Goal: Information Seeking & Learning: Learn about a topic

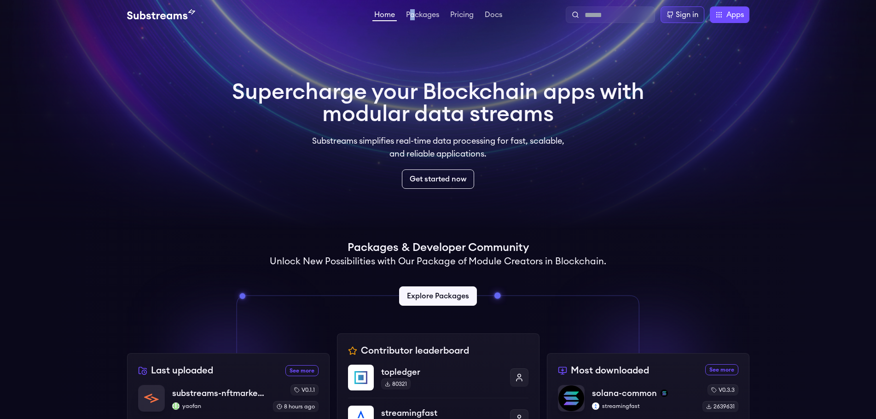
click at [412, 10] on li "Packages" at bounding box center [422, 14] width 37 height 11
click at [412, 15] on link "Packages" at bounding box center [422, 15] width 37 height 9
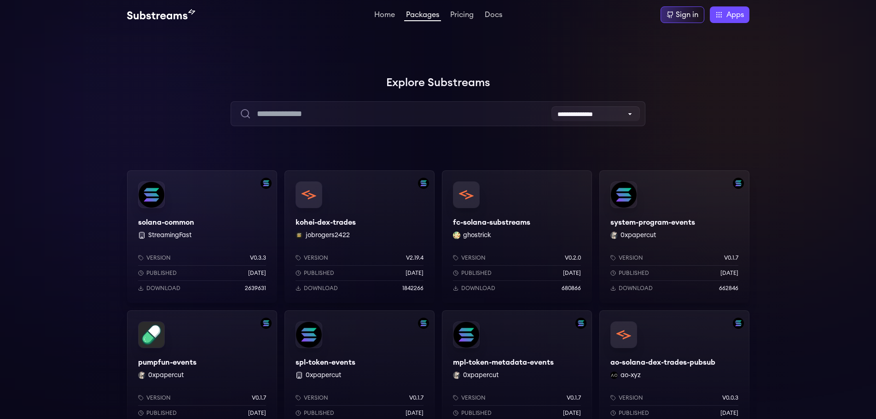
click at [187, 220] on div "solana-common StreamingFast Version v0.3.3 Published 7 months ago Download 2639…" at bounding box center [202, 236] width 150 height 133
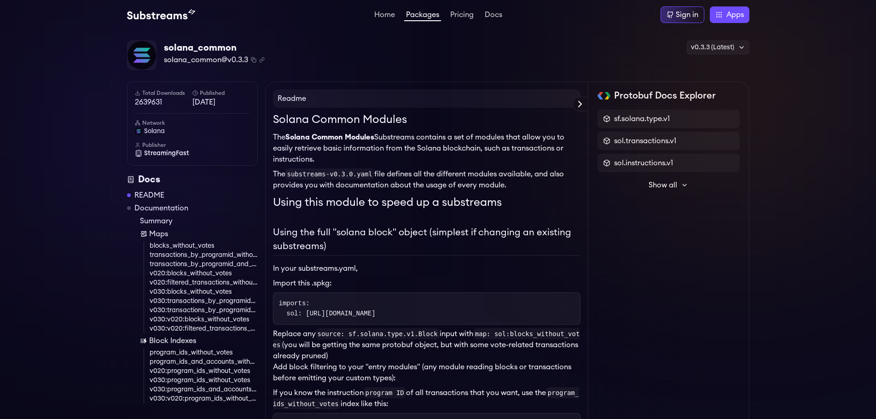
click at [415, 243] on h2 "Using the full "solana block" object (simplest if changing an existing substrea…" at bounding box center [426, 241] width 307 height 30
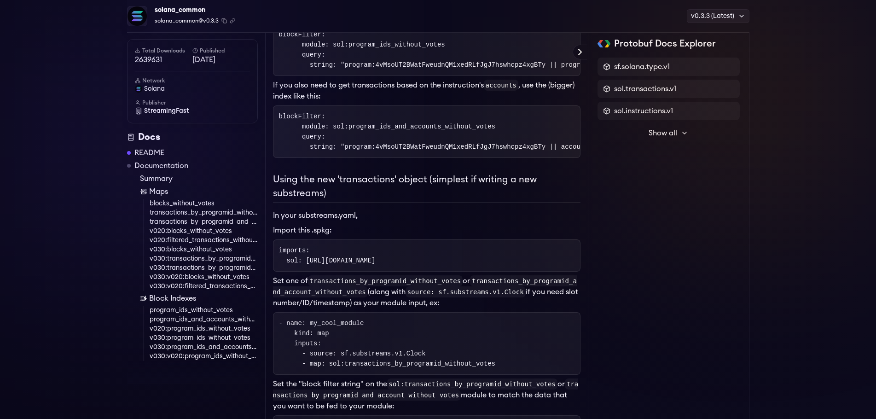
scroll to position [376, 0]
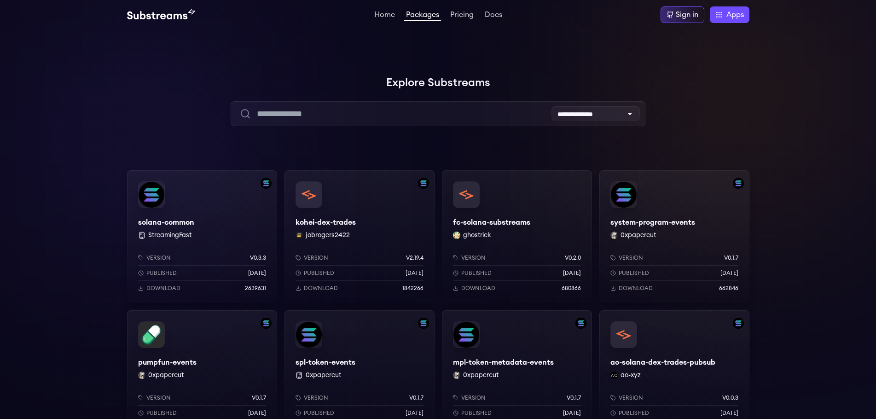
click at [339, 226] on div "kohei-dex-trades jobrogers2422 Version v2.19.4 Published 3 months ago Download …" at bounding box center [359, 236] width 150 height 133
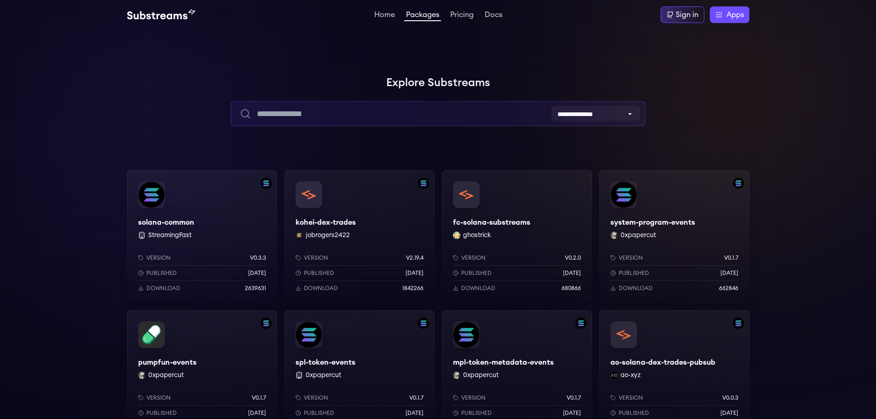
click at [369, 117] on input "text" at bounding box center [438, 113] width 415 height 25
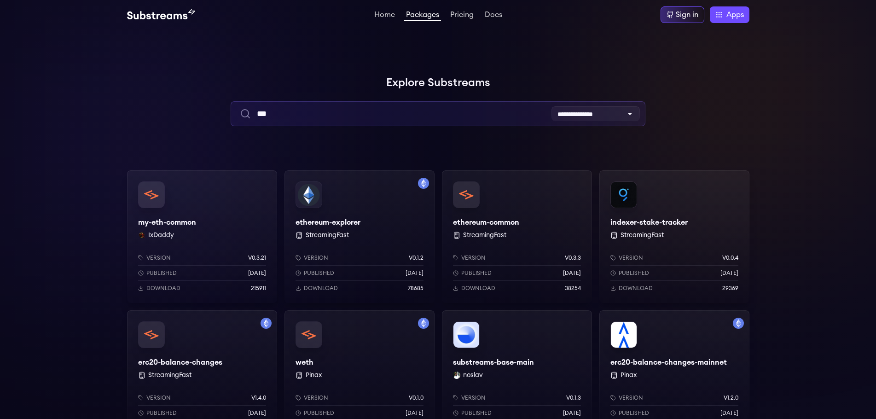
type input "***"
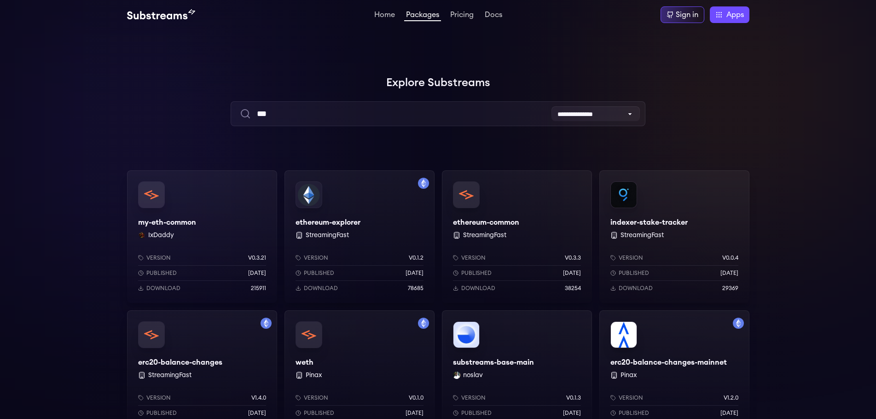
click at [232, 220] on div "my-eth-common IxDaddy Version v0.3.21 Published 4 months ago Download 215911" at bounding box center [202, 236] width 150 height 133
click at [328, 224] on div "ethereum-explorer StreamingFast Version v0.1.2 Published 1 years ago Download 7…" at bounding box center [359, 236] width 150 height 133
click at [499, 225] on div "ethereum-common StreamingFast Version v0.3.3 Published 3 months ago Download 38…" at bounding box center [517, 236] width 150 height 133
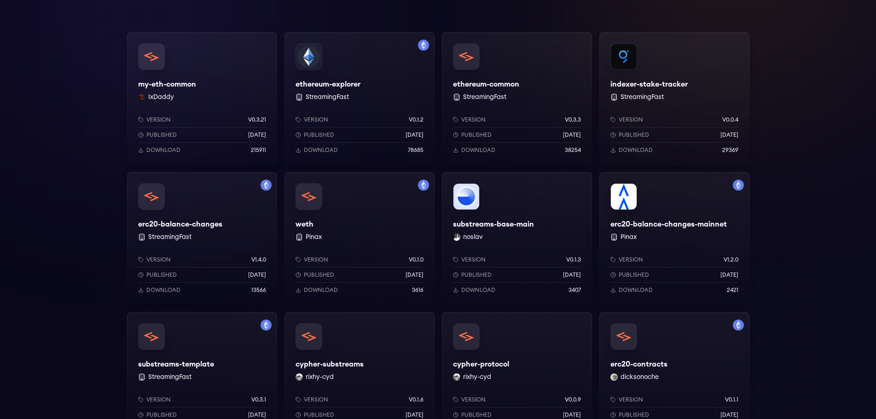
scroll to position [92, 0]
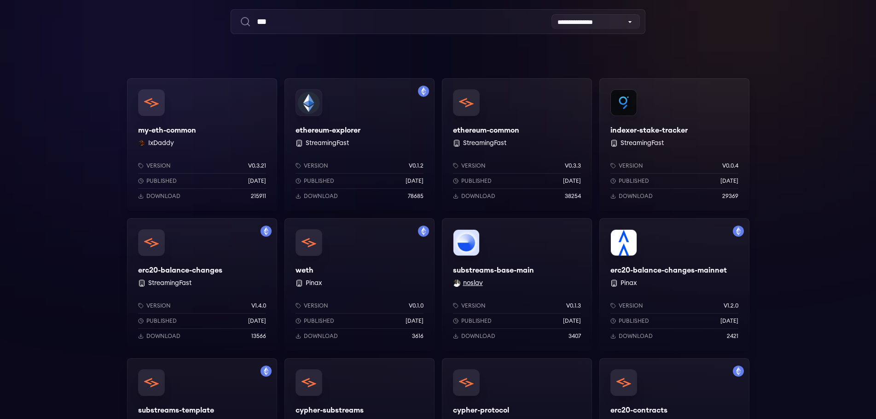
click at [477, 284] on button "noslav" at bounding box center [473, 282] width 20 height 9
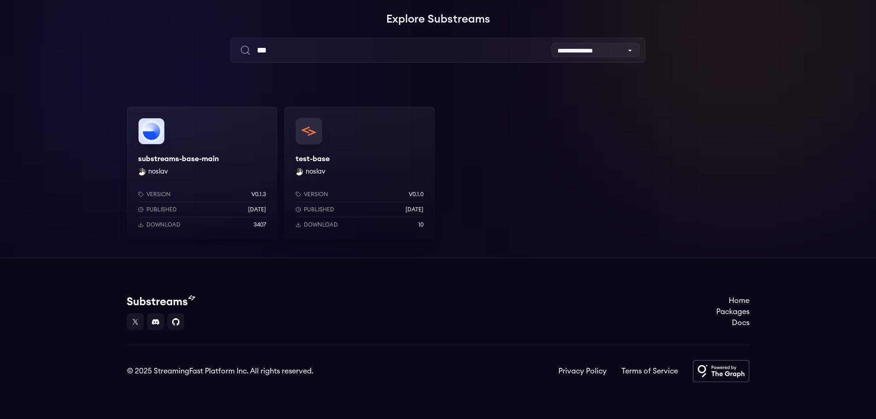
scroll to position [64, 0]
click at [316, 170] on button "noslav" at bounding box center [316, 171] width 20 height 9
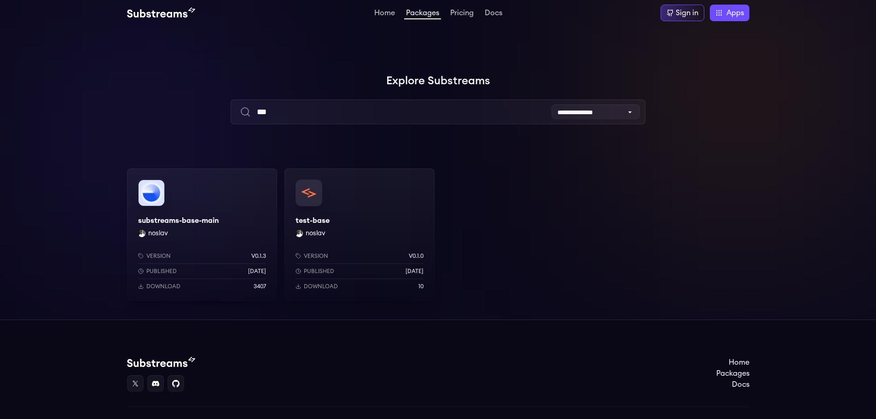
scroll to position [0, 0]
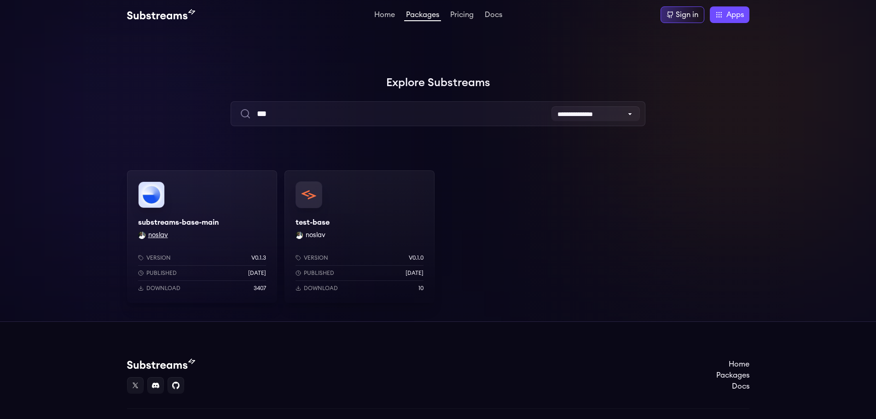
click at [151, 235] on button "noslav" at bounding box center [158, 235] width 20 height 9
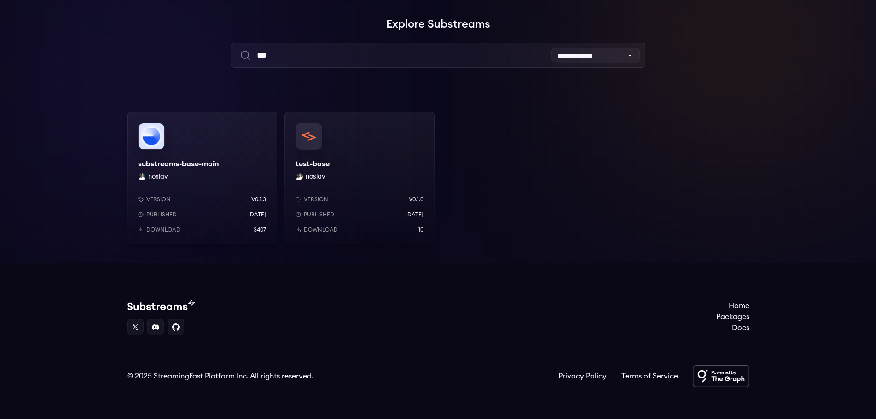
scroll to position [64, 0]
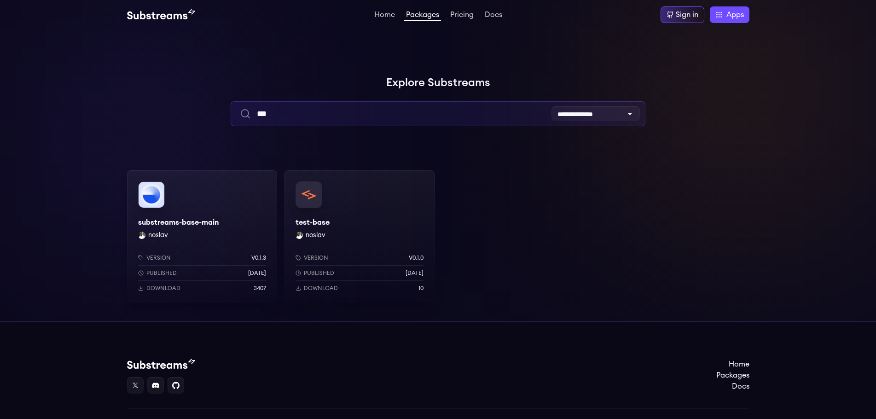
click at [292, 114] on input "***" at bounding box center [438, 113] width 415 height 25
type input "*"
type input "***"
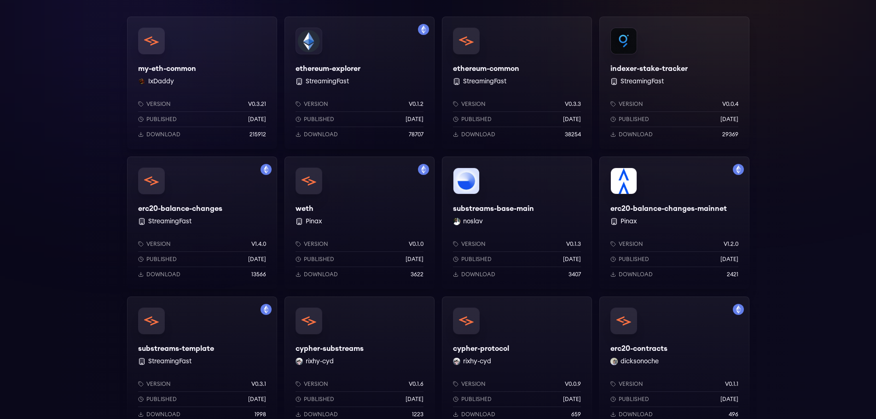
scroll to position [92, 0]
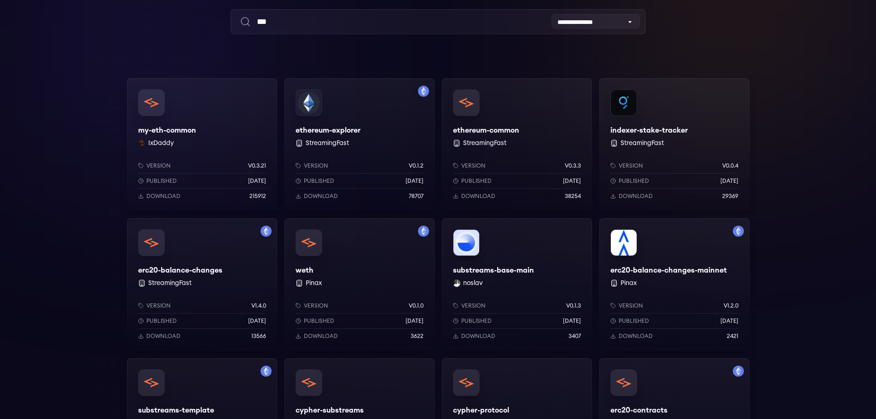
click at [190, 133] on div "my-eth-common IxDaddy Version v0.3.21 Published 4 months ago Download 215912" at bounding box center [202, 144] width 150 height 133
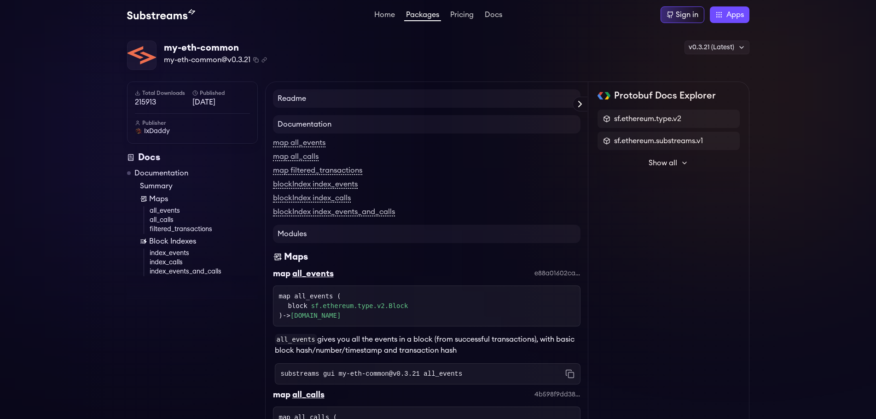
click at [302, 101] on h4 "Readme" at bounding box center [426, 98] width 307 height 18
click at [578, 104] on icon at bounding box center [579, 104] width 11 height 11
drag, startPoint x: 428, startPoint y: 102, endPoint x: 421, endPoint y: 102, distance: 6.4
click at [427, 102] on h4 "Readme" at bounding box center [426, 98] width 307 height 18
click at [278, 96] on h4 "Readme" at bounding box center [426, 98] width 307 height 18
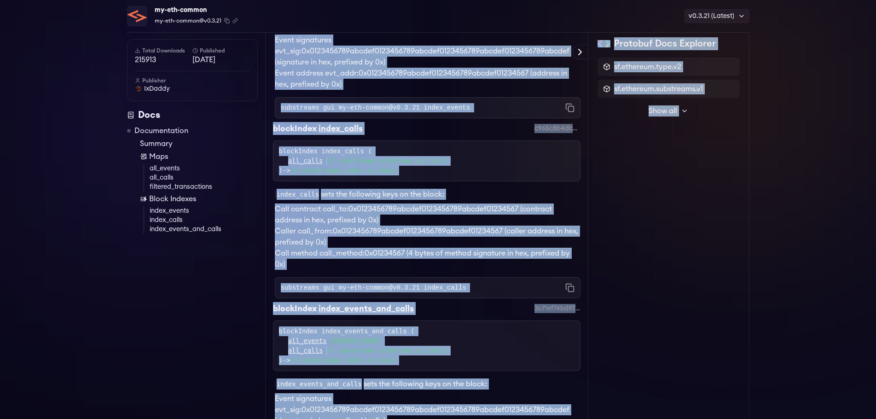
scroll to position [1206, 0]
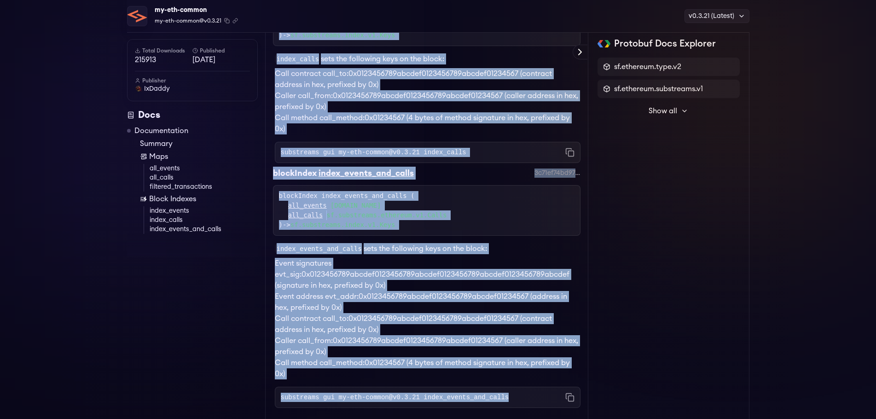
drag, startPoint x: 278, startPoint y: 96, endPoint x: 533, endPoint y: 230, distance: 288.3
copy div "Readme Documentation map all_events map all_calls map filtered_transactions blo…"
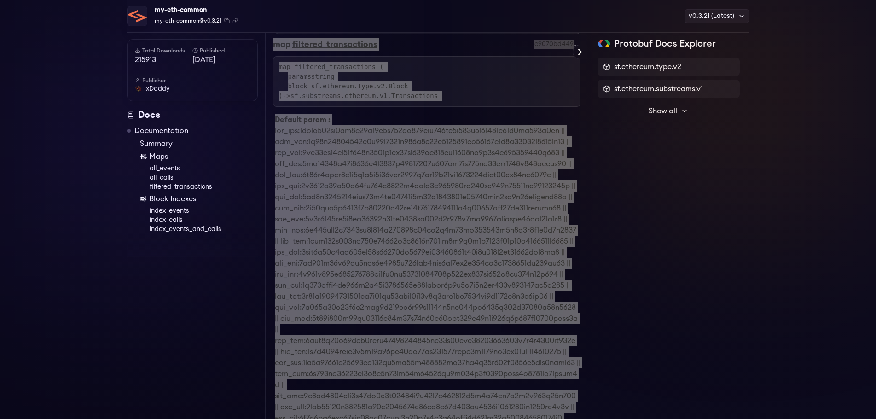
scroll to position [470, 0]
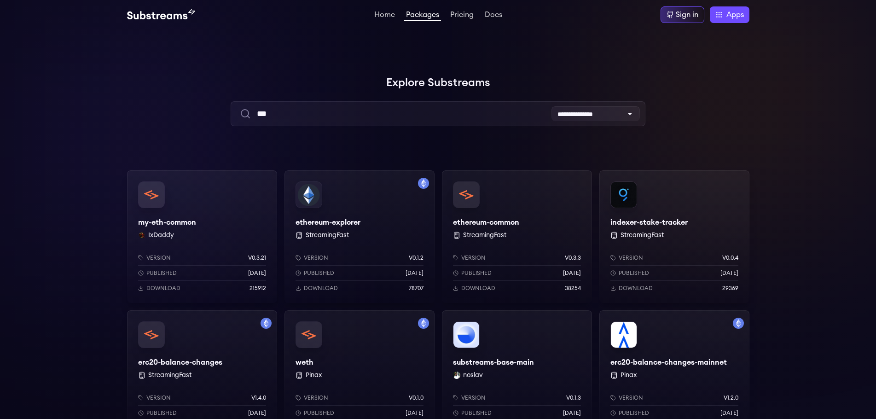
scroll to position [92, 0]
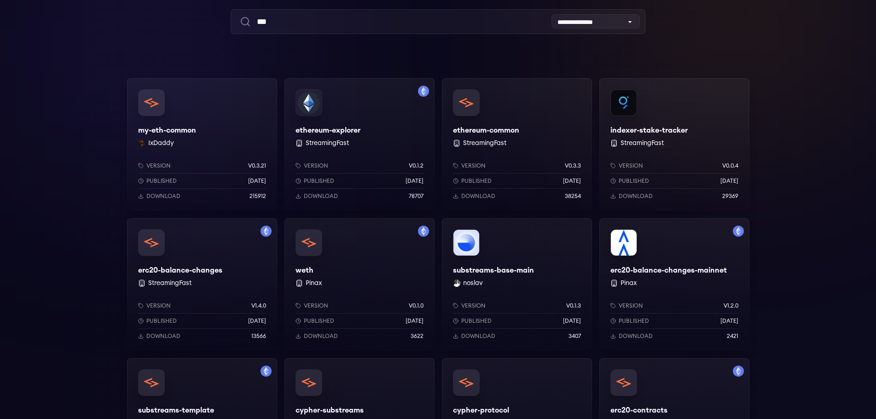
click at [337, 127] on div "ethereum-explorer StreamingFast Version v0.1.2 Published 1 years ago Download 7…" at bounding box center [359, 144] width 150 height 133
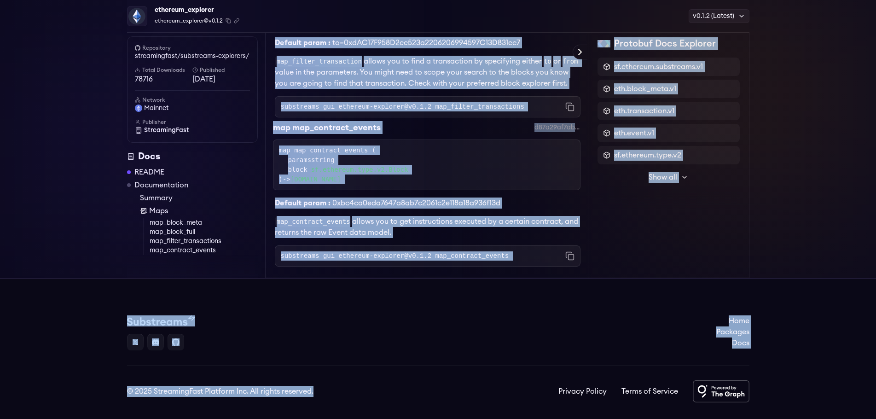
scroll to position [545, 0]
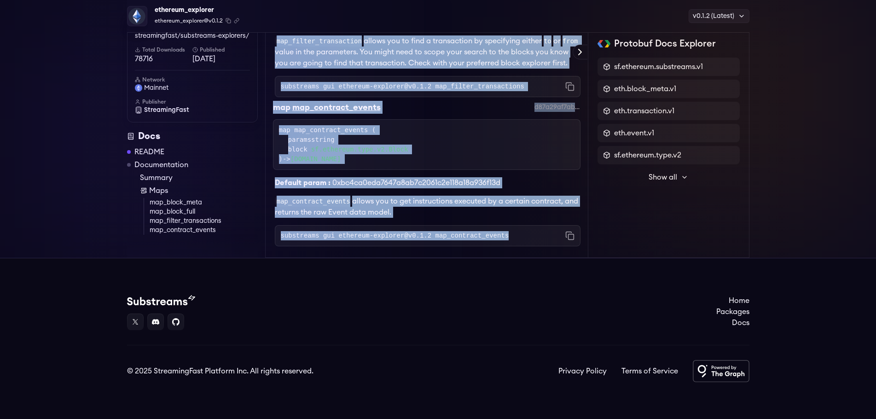
drag, startPoint x: 273, startPoint y: 94, endPoint x: 512, endPoint y: 243, distance: 280.8
copy div "Readme This packages holds simple modules to allow you to explore the Ethereum …"
click at [427, 215] on p "map_contract_events allows you to get instructions executed by a certain contra…" at bounding box center [428, 207] width 306 height 22
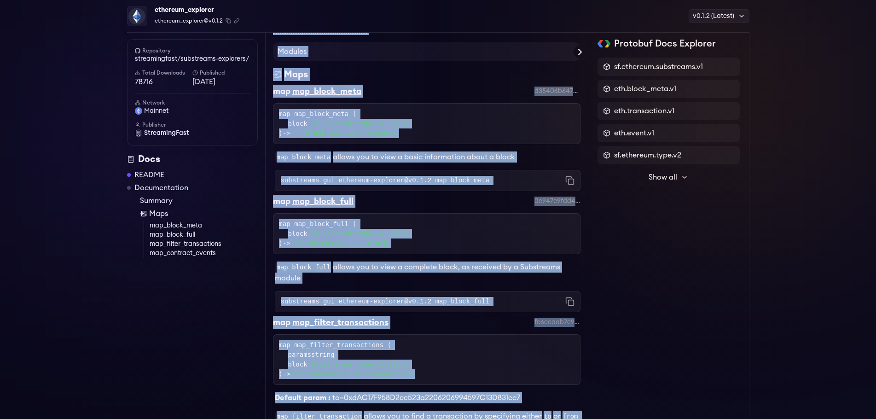
scroll to position [0, 0]
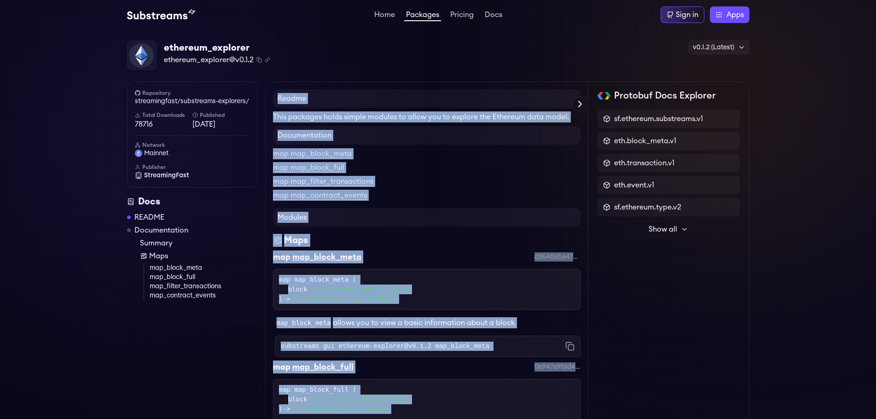
drag, startPoint x: 493, startPoint y: 232, endPoint x: 269, endPoint y: 97, distance: 261.1
copy div "Readme This packages holds simple modules to allow you to explore the Ethereum …"
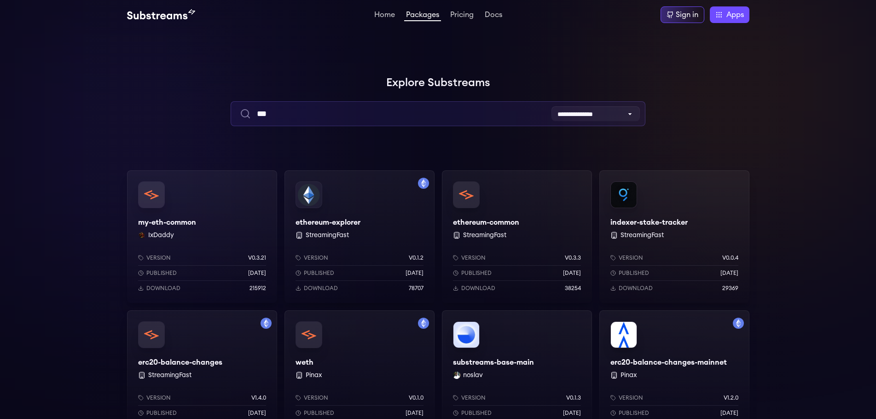
drag, startPoint x: 273, startPoint y: 109, endPoint x: 184, endPoint y: 105, distance: 89.4
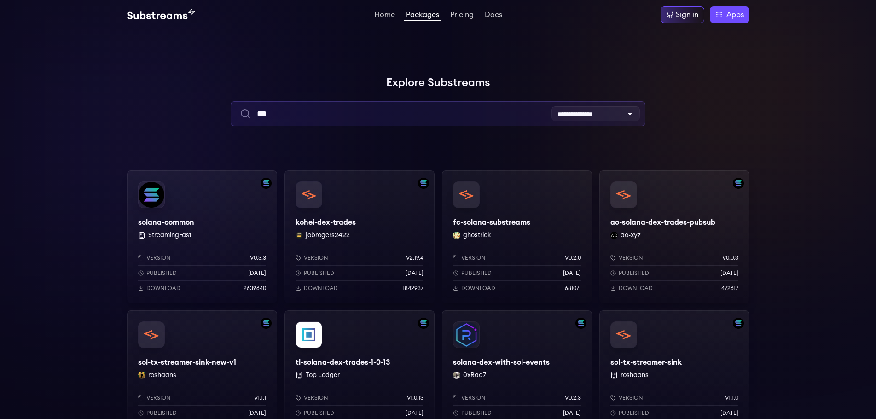
type input "***"
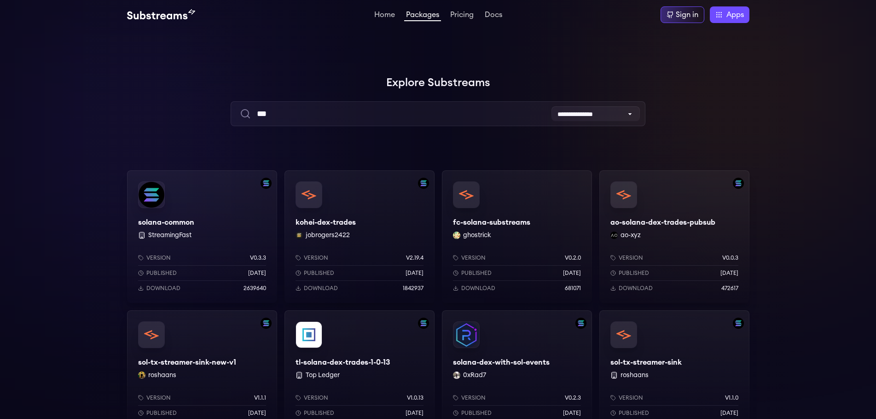
click at [179, 218] on div "solana-common StreamingFast Version v0.3.3 Published 7 months ago Download 2639…" at bounding box center [202, 236] width 150 height 133
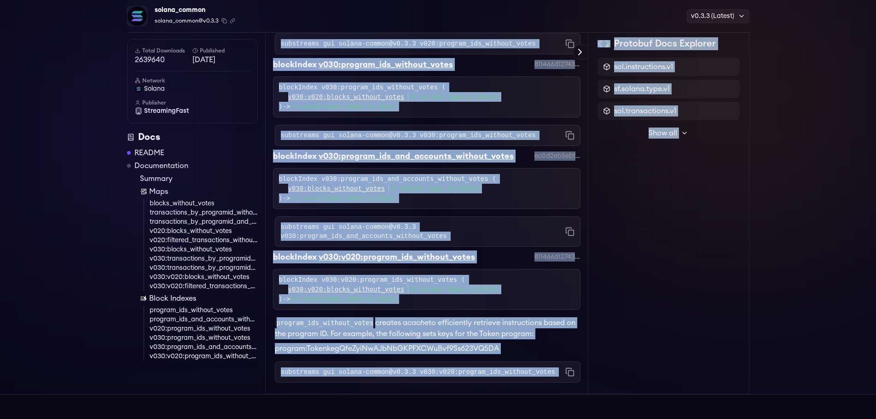
scroll to position [3628, 0]
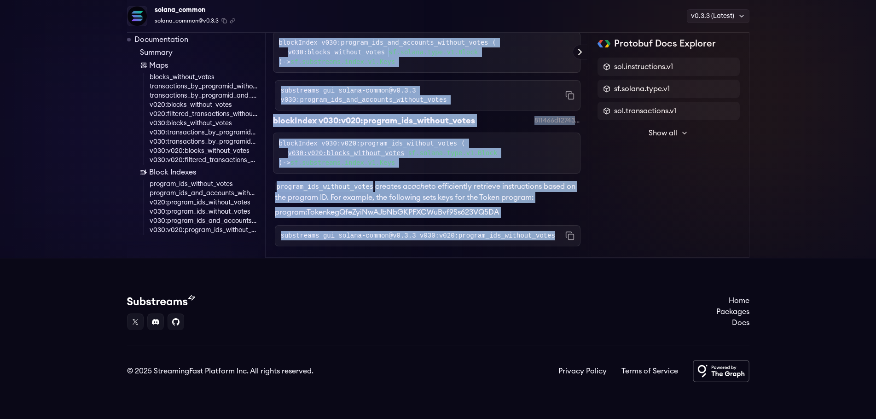
drag, startPoint x: 277, startPoint y: 98, endPoint x: 542, endPoint y: 237, distance: 299.0
copy div "Readme Solana Common Modules The Solana Common Modules Substreams contains a se…"
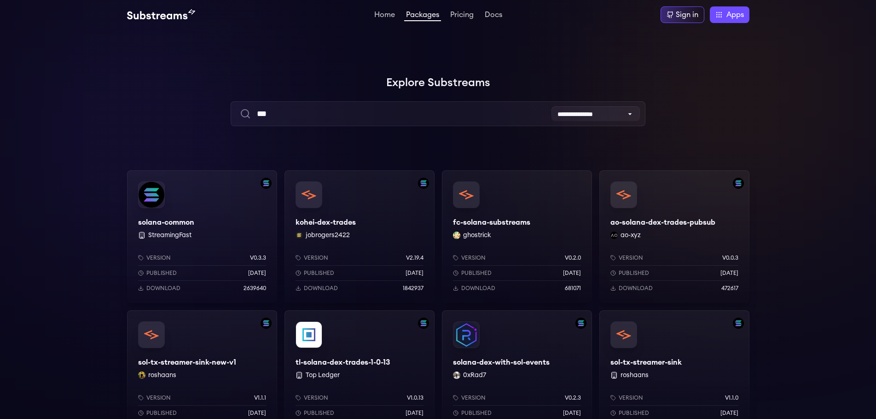
click at [333, 216] on div "kohei-dex-trades jobrogers2422 Version v2.19.4 Published 3 months ago Download …" at bounding box center [359, 236] width 150 height 133
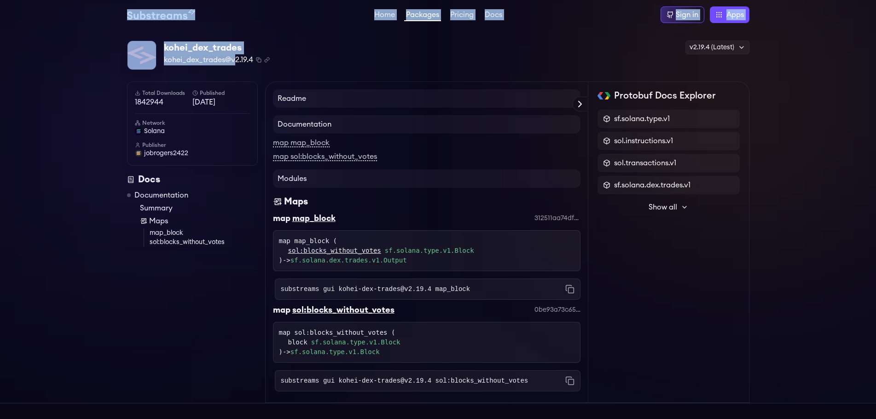
drag, startPoint x: 109, startPoint y: 12, endPoint x: 238, endPoint y: 69, distance: 141.2
click at [237, 69] on body "Home Packages Pricing Docs Home Packages Pricing Docs Sign in Apps Subgraph Stu…" at bounding box center [438, 282] width 876 height 564
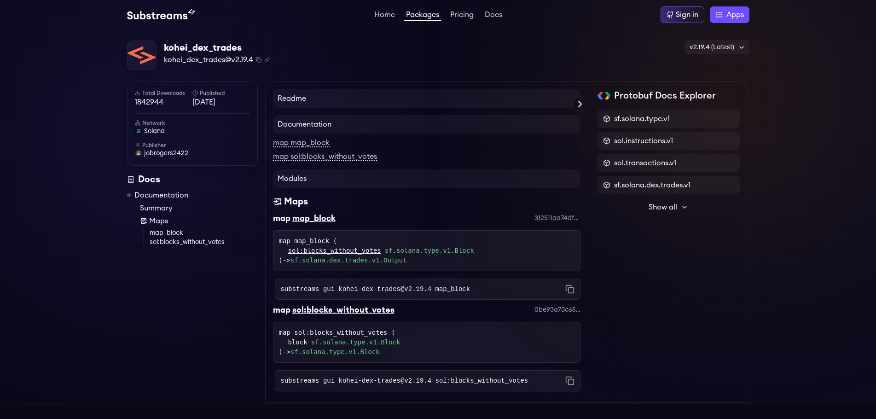
click at [340, 58] on div "kohei_dex_trades kohei_dex_trades@v2.19.4 Copied! Copied! v2.19.4 (Latest) v2.1…" at bounding box center [438, 56] width 622 height 30
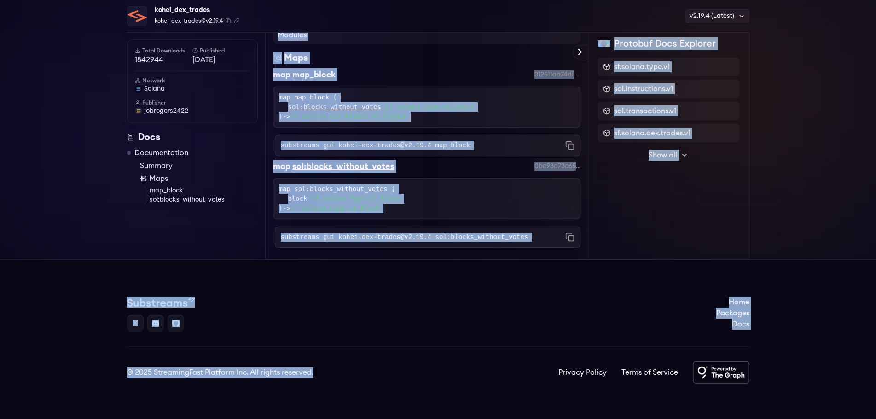
scroll to position [148, 0]
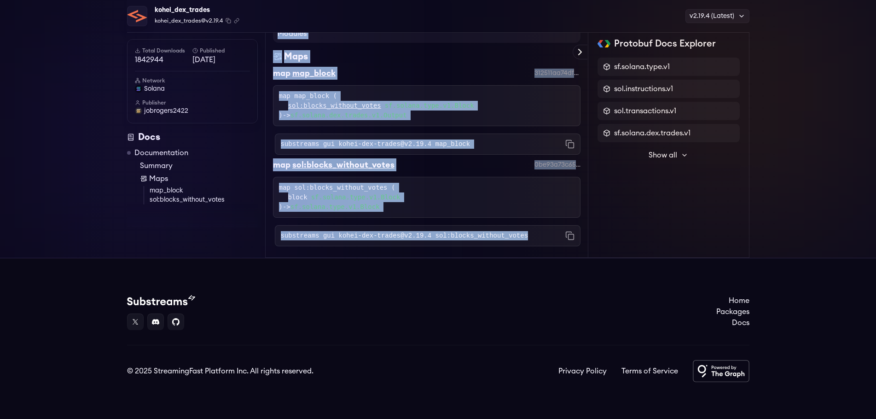
drag, startPoint x: 266, startPoint y: 93, endPoint x: 522, endPoint y: 232, distance: 291.6
click at [522, 232] on div "Readme Documentation map map_block map sol:blocks_without_votes Modules Maps ma…" at bounding box center [426, 96] width 323 height 321
copy div "Readme Documentation map map_block map sol:blocks_without_votes Modules Maps ma…"
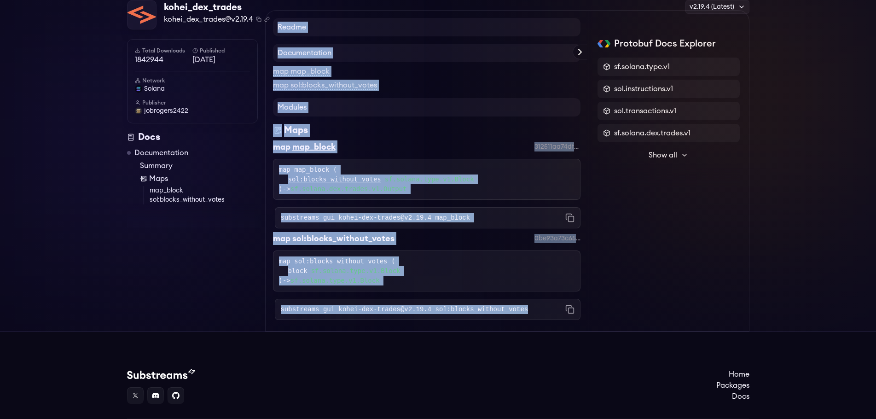
scroll to position [0, 0]
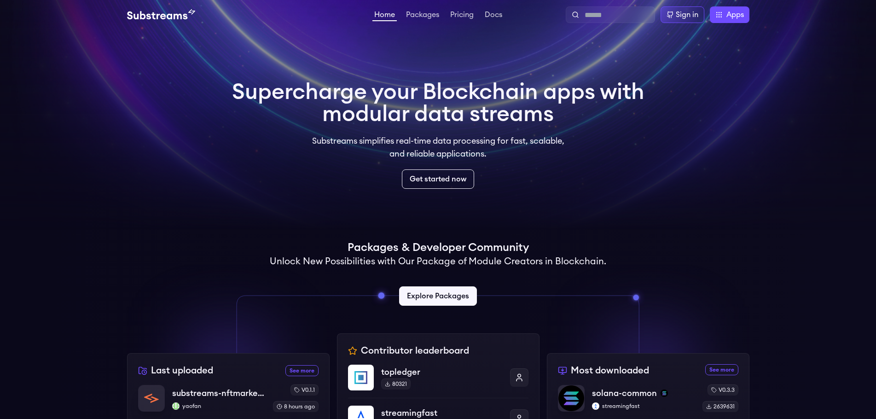
click at [440, 281] on div "Explore Packages" at bounding box center [438, 296] width 622 height 38
click at [433, 291] on link "Explore Packages" at bounding box center [437, 296] width 81 height 20
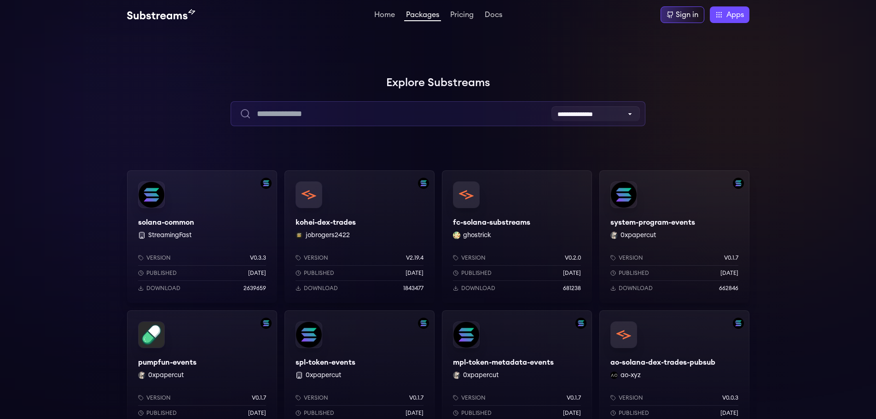
click at [327, 106] on input "text" at bounding box center [438, 113] width 415 height 25
type input "***"
click at [463, 121] on input "***" at bounding box center [438, 113] width 415 height 25
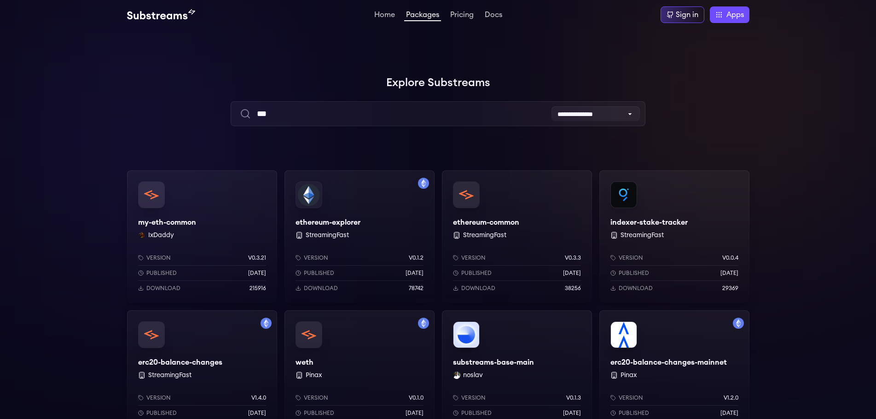
click at [174, 221] on div "my-eth-common IxDaddy Version v0.3.21 Published 4 months ago Download 215916" at bounding box center [202, 236] width 150 height 133
click at [356, 225] on div "ethereum-explorer StreamingFast Version v0.1.2 Published 1 years ago Download 7…" at bounding box center [359, 236] width 150 height 133
click at [506, 224] on div "ethereum-common StreamingFast Version v0.3.3 Published 3 months ago Download 38…" at bounding box center [517, 236] width 150 height 133
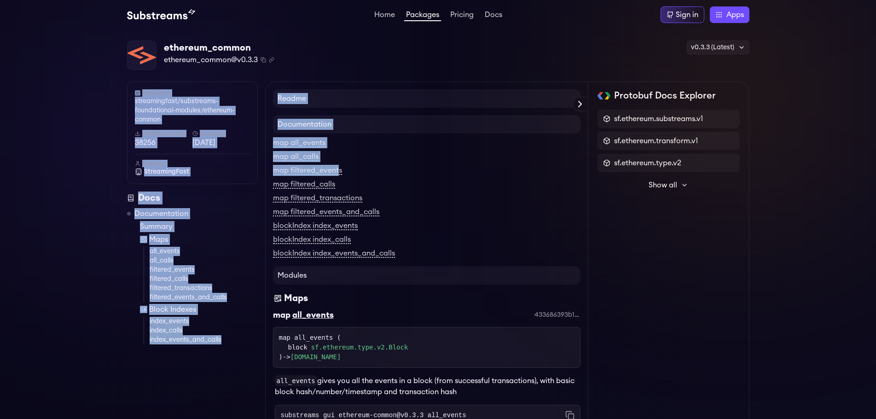
drag, startPoint x: 265, startPoint y: 85, endPoint x: 336, endPoint y: 157, distance: 101.6
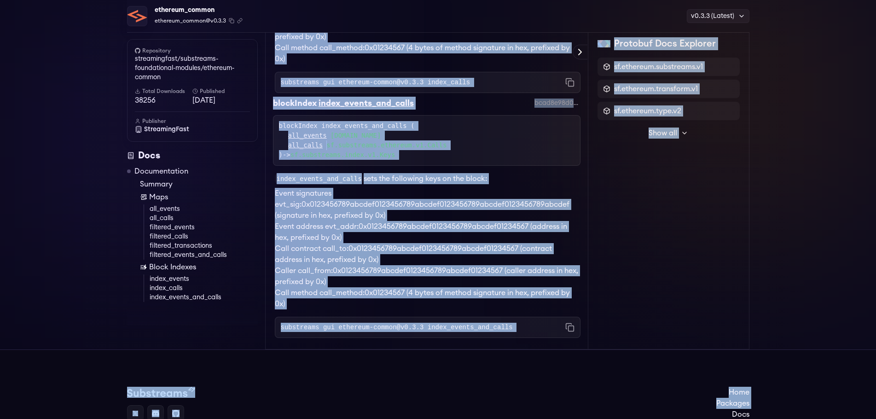
scroll to position [1789, 0]
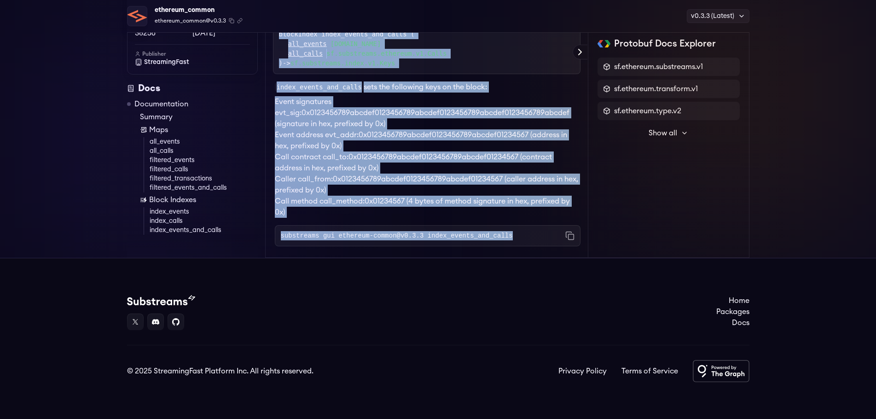
drag, startPoint x: 278, startPoint y: 99, endPoint x: 501, endPoint y: 234, distance: 260.8
copy div "Readme Documentation map all_events map all_calls map filtered_events map filte…"
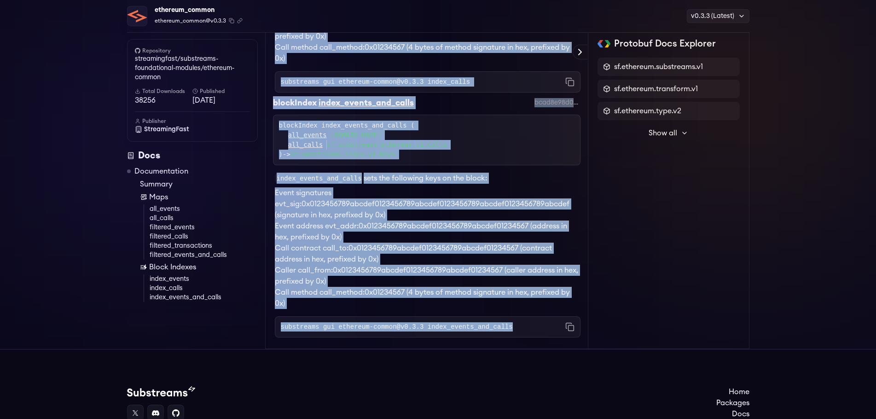
scroll to position [1697, 0]
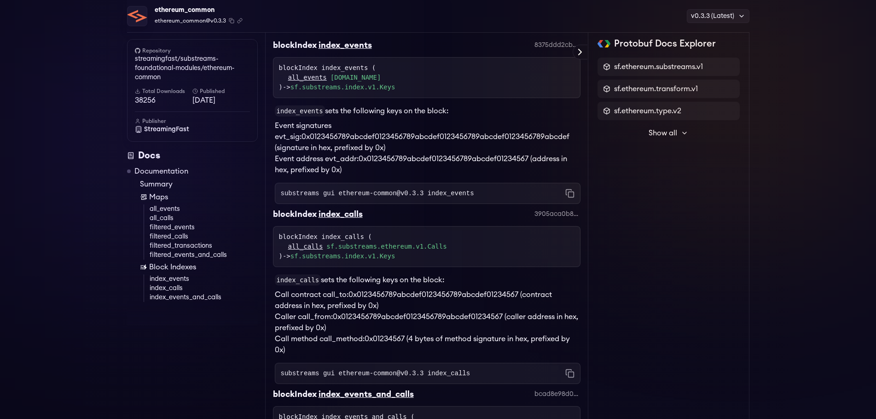
scroll to position [1513, 0]
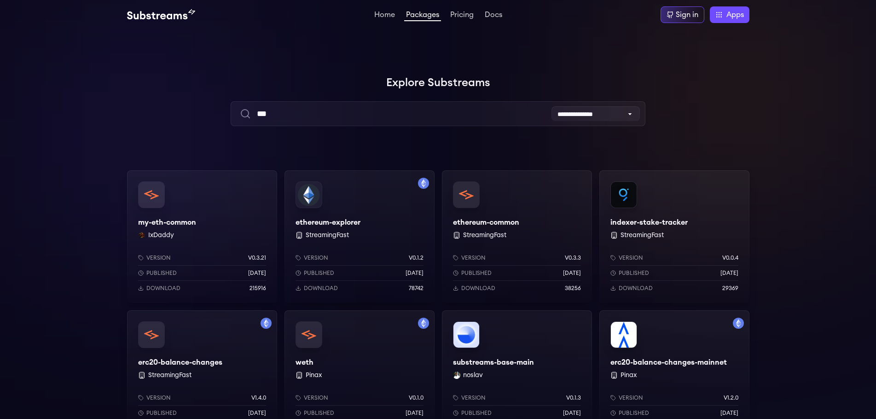
click at [346, 224] on div "ethereum-explorer StreamingFast Version v0.1.2 Published 1 years ago Download 7…" at bounding box center [359, 236] width 150 height 133
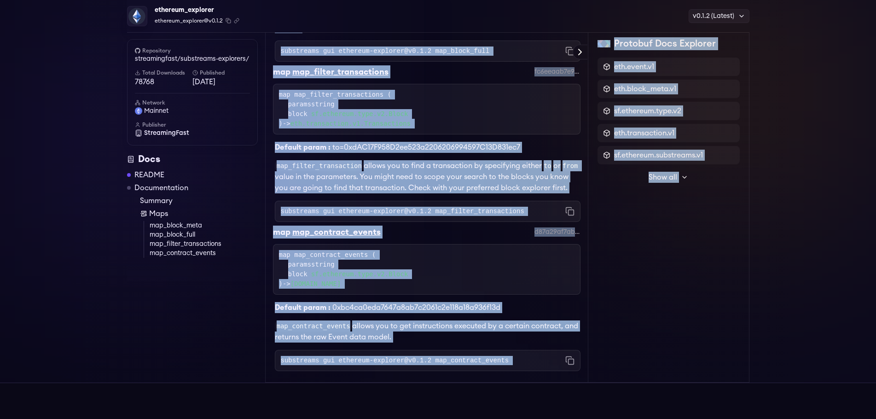
scroll to position [545, 0]
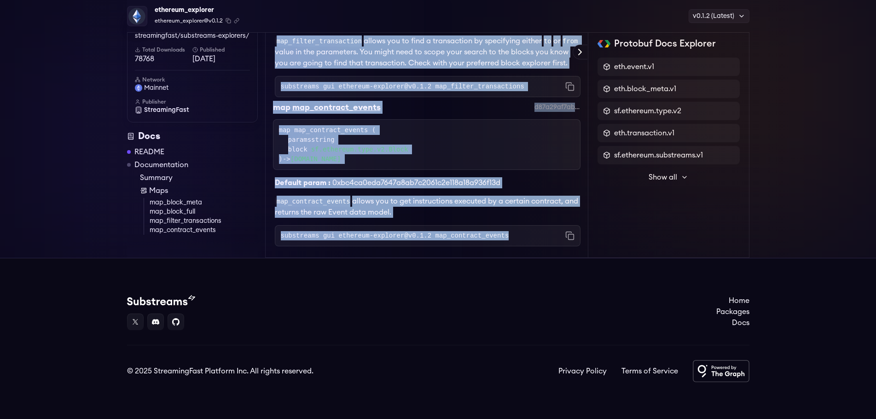
drag, startPoint x: 279, startPoint y: 97, endPoint x: 579, endPoint y: 129, distance: 301.9
copy div "Readme This packages holds simple modules to allow you to explore the Ethereum …"
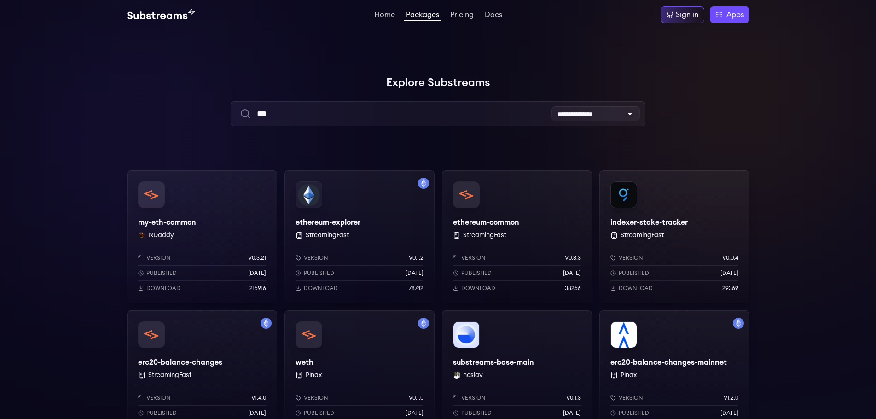
click at [478, 217] on div "ethereum-common StreamingFast Version v0.3.3 Published 3 months ago Download 38…" at bounding box center [517, 236] width 150 height 133
click at [195, 215] on div "my-eth-common IxDaddy Version v0.3.21 Published [DATE] Download 215916" at bounding box center [202, 236] width 150 height 133
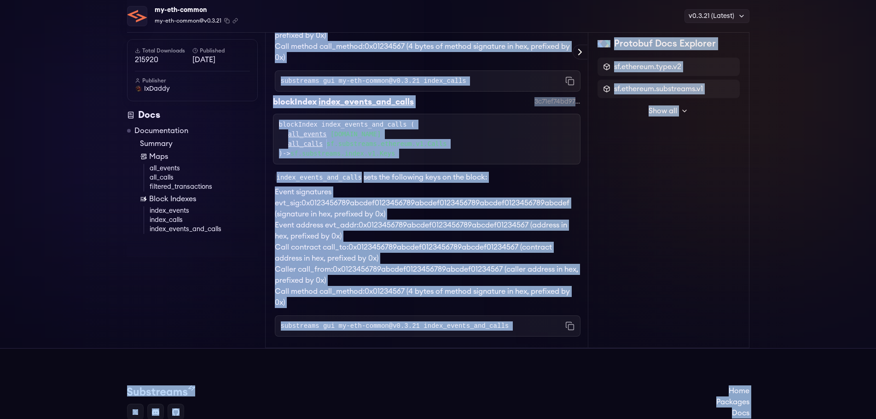
scroll to position [1383, 0]
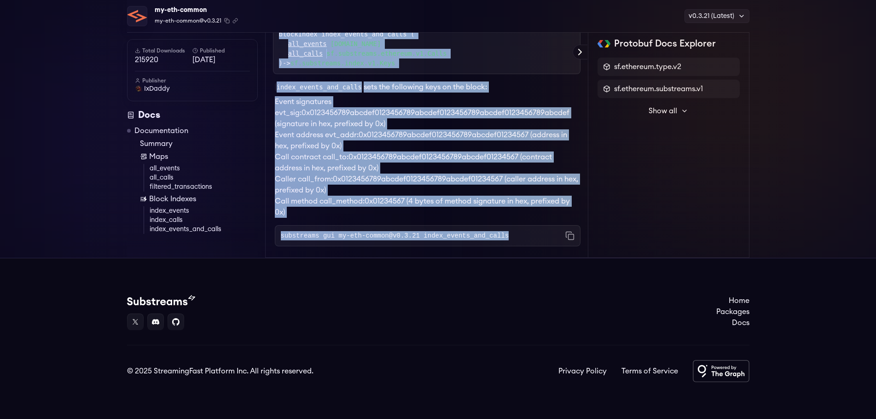
drag, startPoint x: 274, startPoint y: 92, endPoint x: 505, endPoint y: 234, distance: 271.0
copy div "Loremi Dolorsitametc adi eli_seddoe tem inc_utlab etd magnaali_enimadminimv qui…"
